Goal: Transaction & Acquisition: Purchase product/service

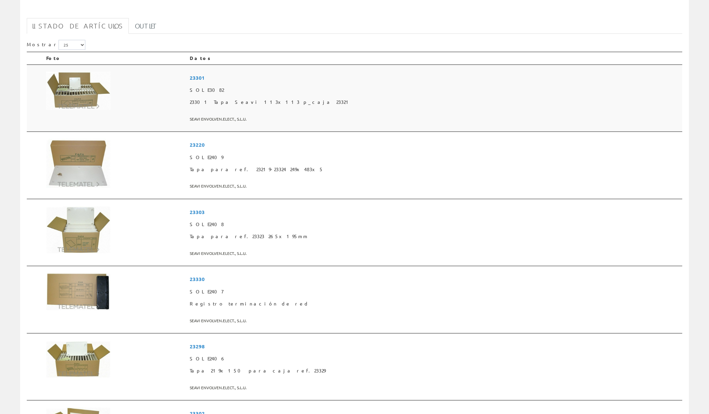
scroll to position [179, 0]
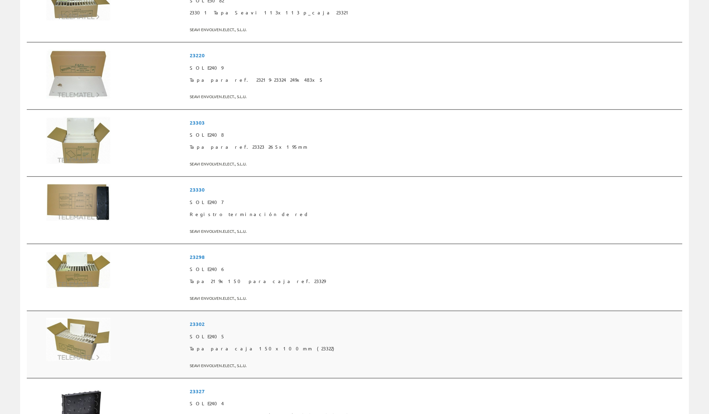
click at [274, 318] on span "23302" at bounding box center [435, 324] width 490 height 12
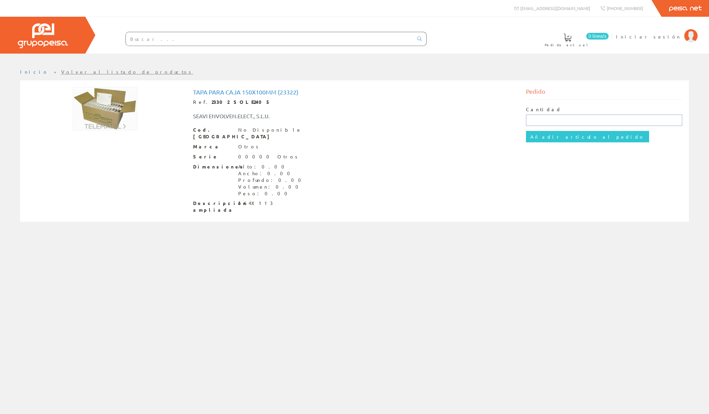
click at [548, 117] on input "text" at bounding box center [604, 119] width 156 height 11
type input "10"
click at [558, 132] on input "Añadir artículo al pedido" at bounding box center [587, 136] width 123 height 11
